Goal: Understand process/instructions

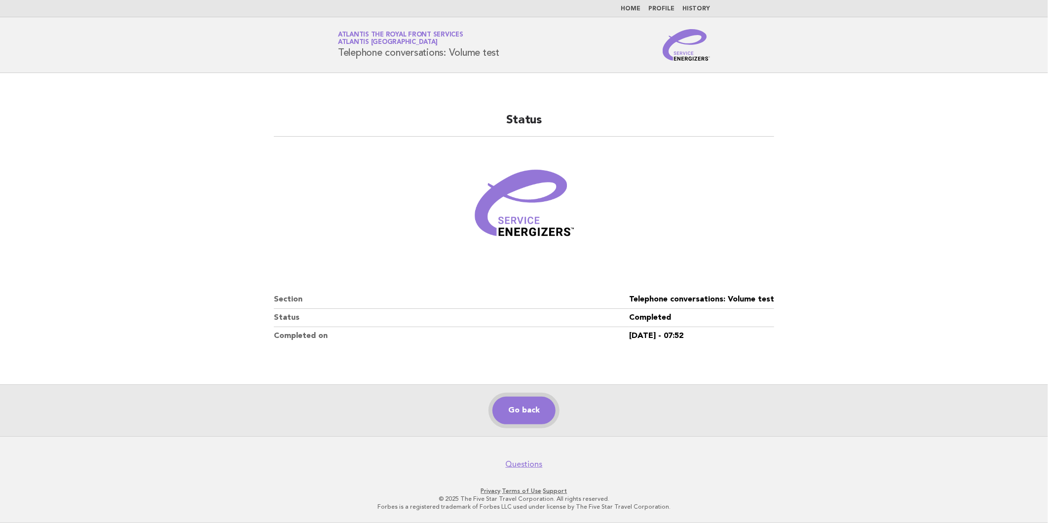
click at [501, 411] on link "Go back" at bounding box center [523, 411] width 63 height 28
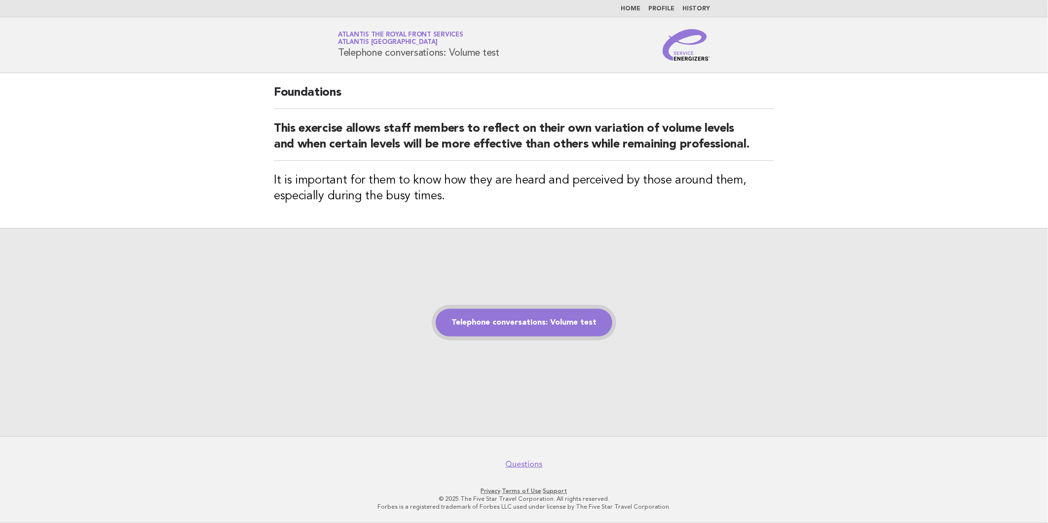
click at [549, 316] on link "Telephone conversations: Volume test" at bounding box center [524, 323] width 177 height 28
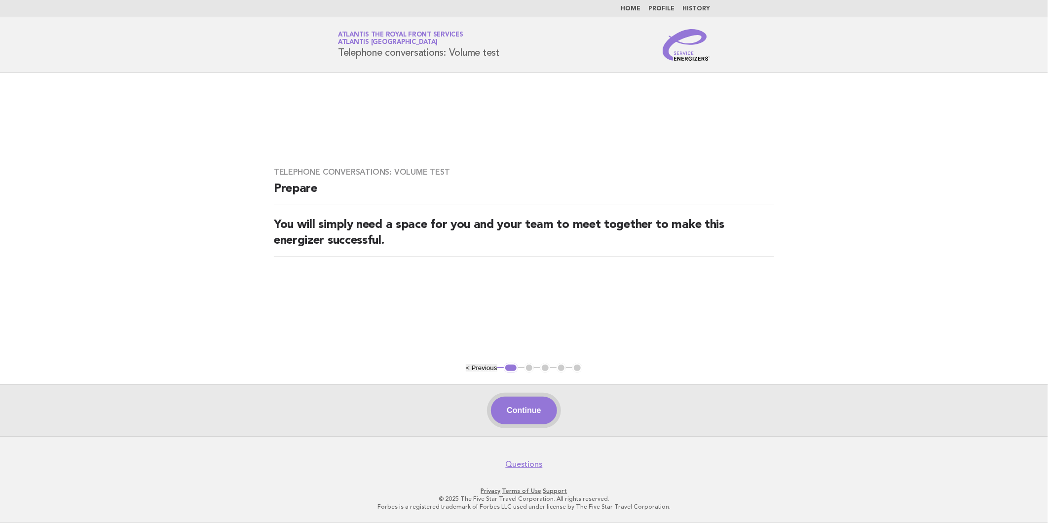
click at [520, 406] on button "Continue" at bounding box center [524, 411] width 66 height 28
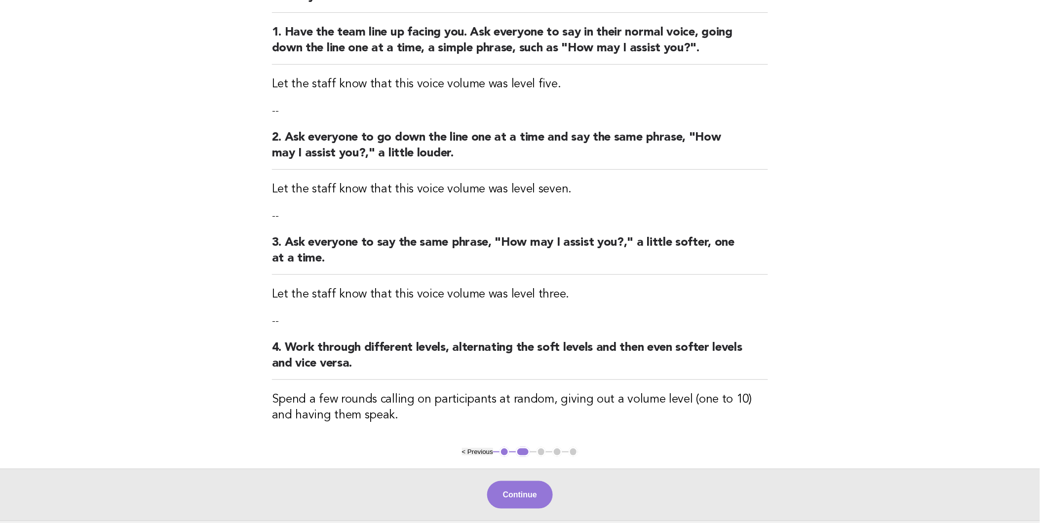
scroll to position [194, 0]
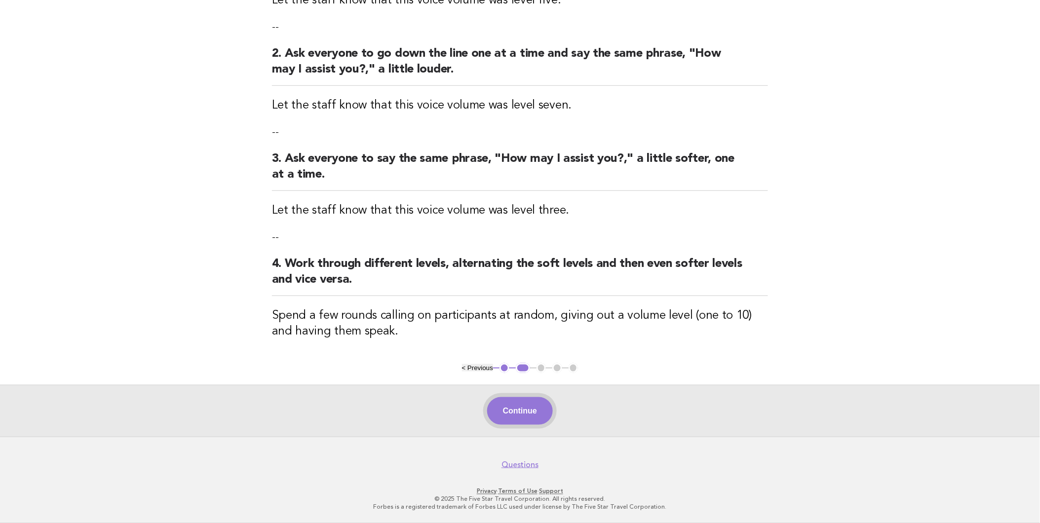
click at [514, 410] on button "Continue" at bounding box center [520, 411] width 66 height 28
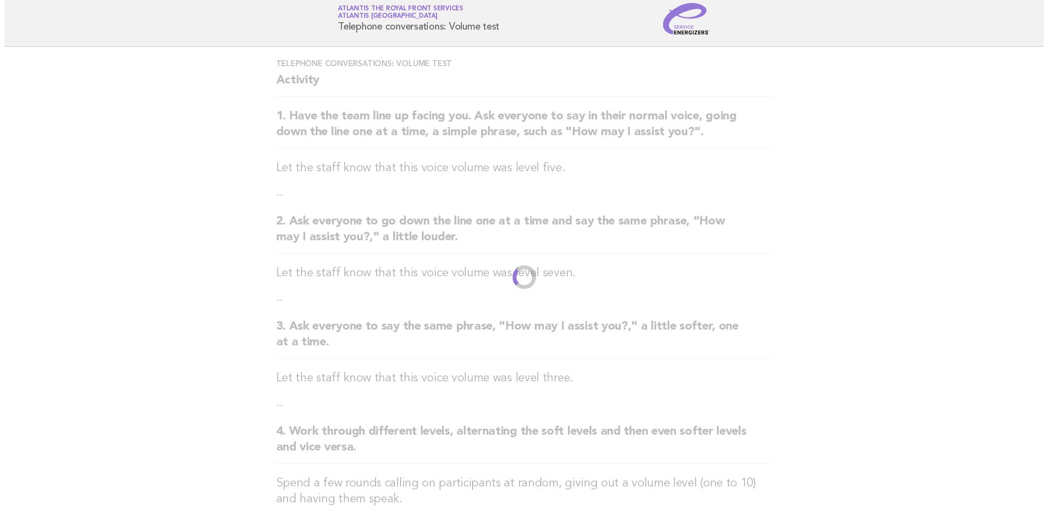
scroll to position [0, 0]
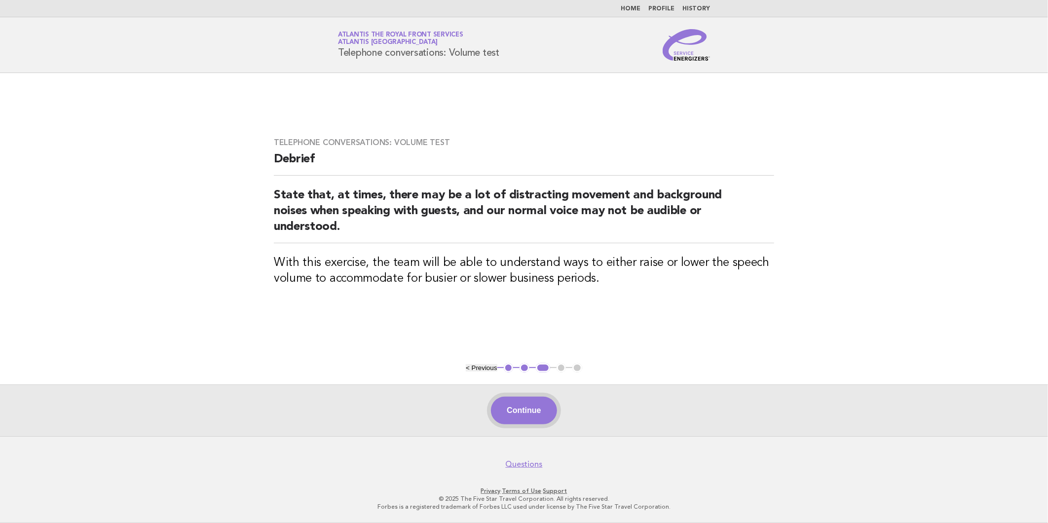
click at [523, 409] on button "Continue" at bounding box center [524, 411] width 66 height 28
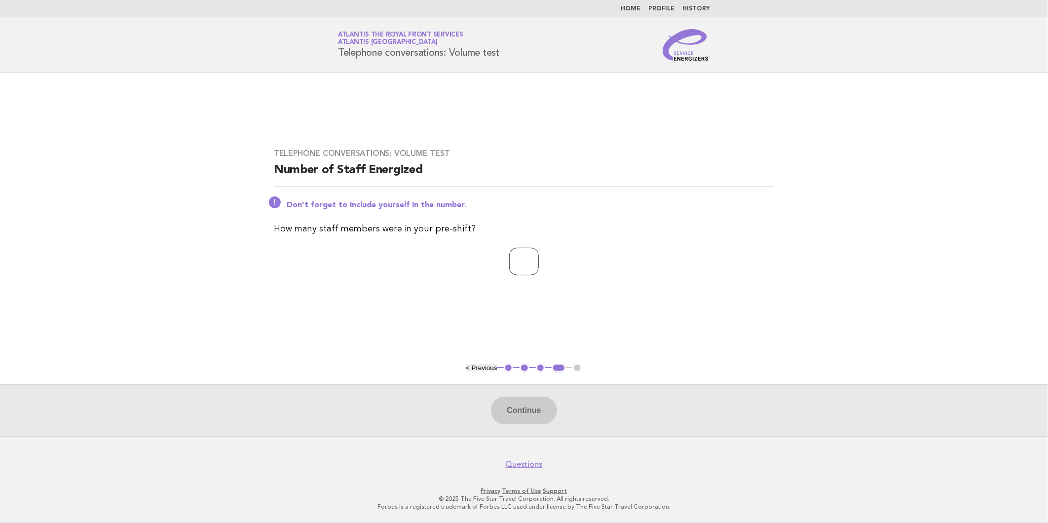
click at [535, 263] on input "number" at bounding box center [524, 262] width 30 height 28
type input "**"
click at [517, 404] on button "Continue" at bounding box center [524, 411] width 66 height 28
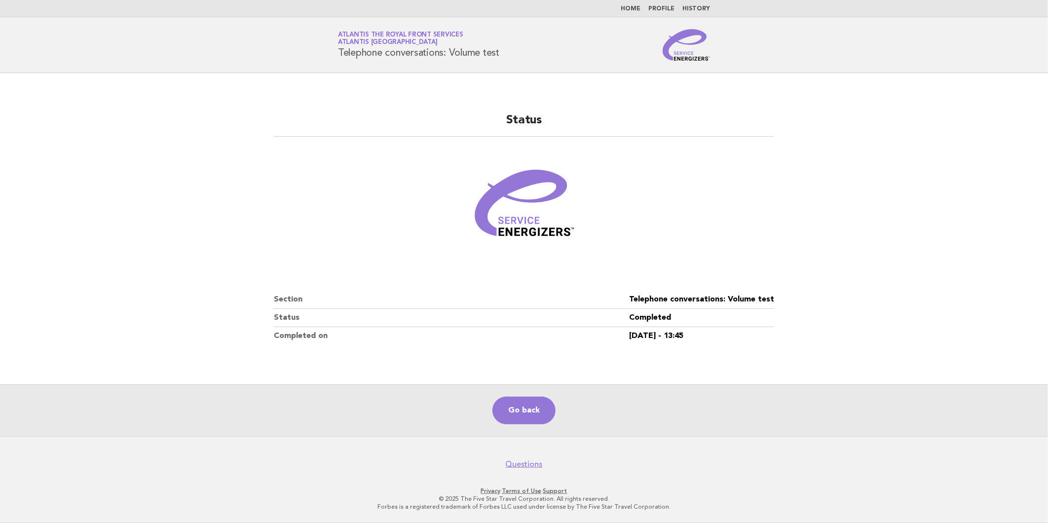
click at [719, 462] on nav "Questions" at bounding box center [524, 458] width 1048 height 21
